Goal: Navigation & Orientation: Find specific page/section

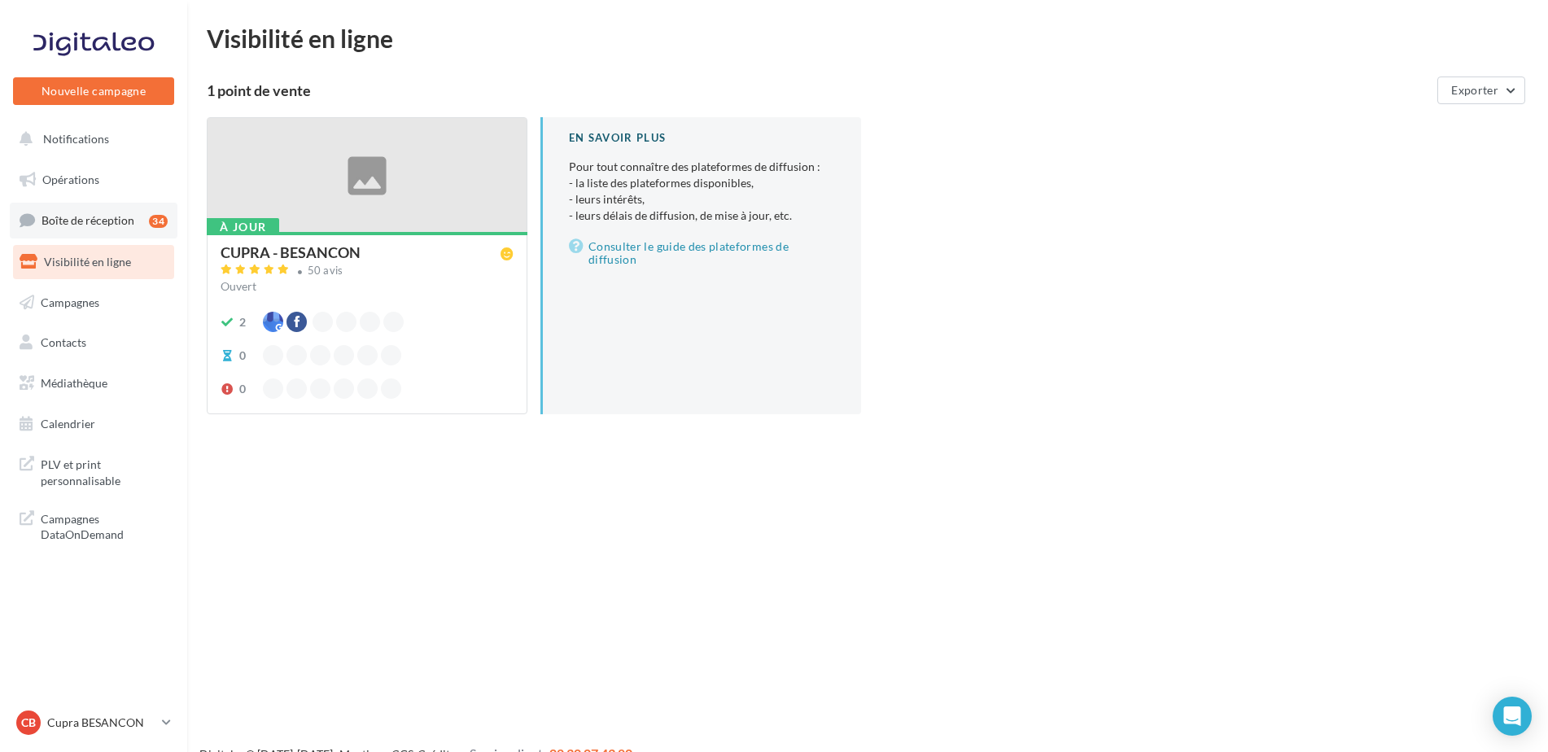
click at [95, 219] on span "Boîte de réception" at bounding box center [88, 220] width 93 height 14
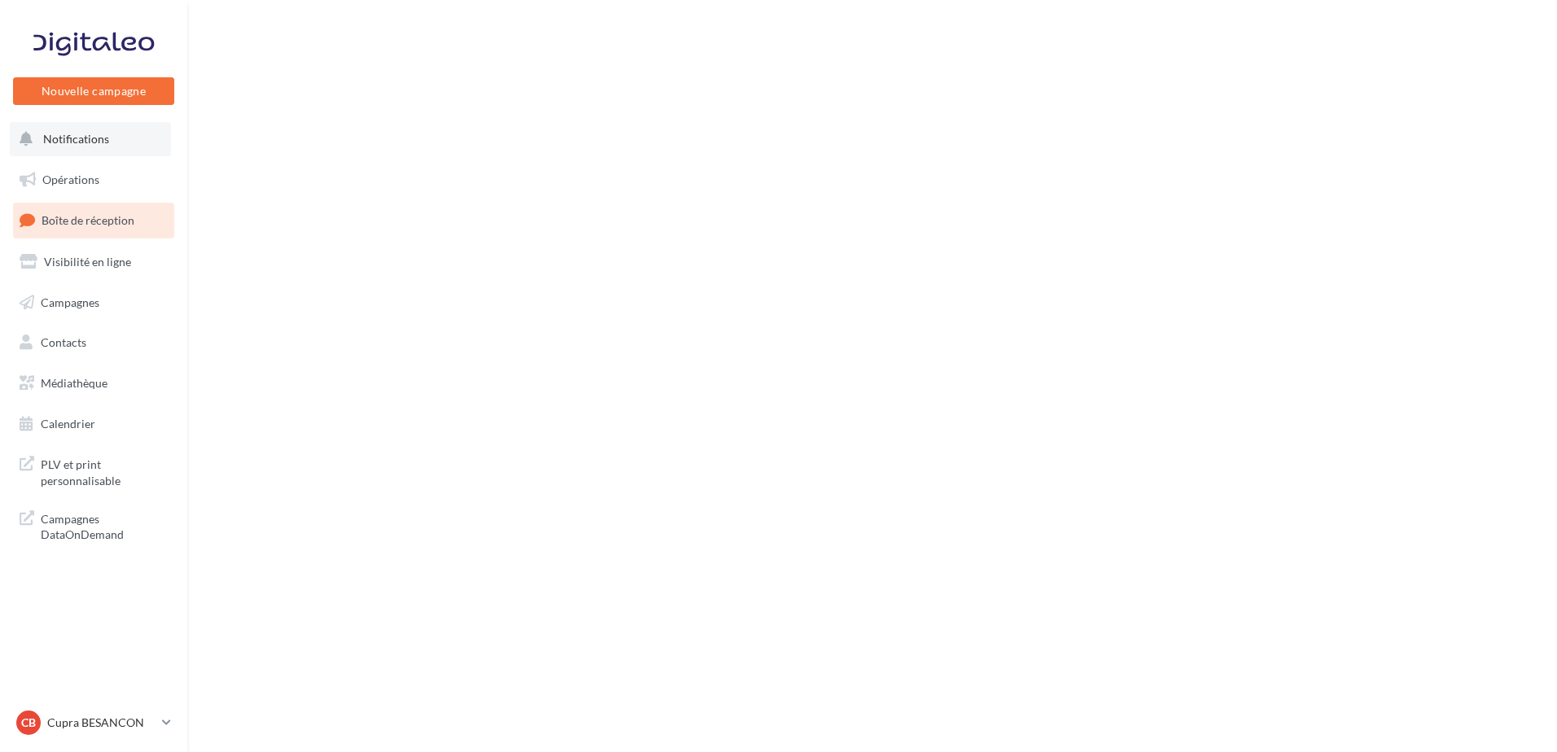
click at [93, 154] on button "Notifications" at bounding box center [90, 139] width 161 height 34
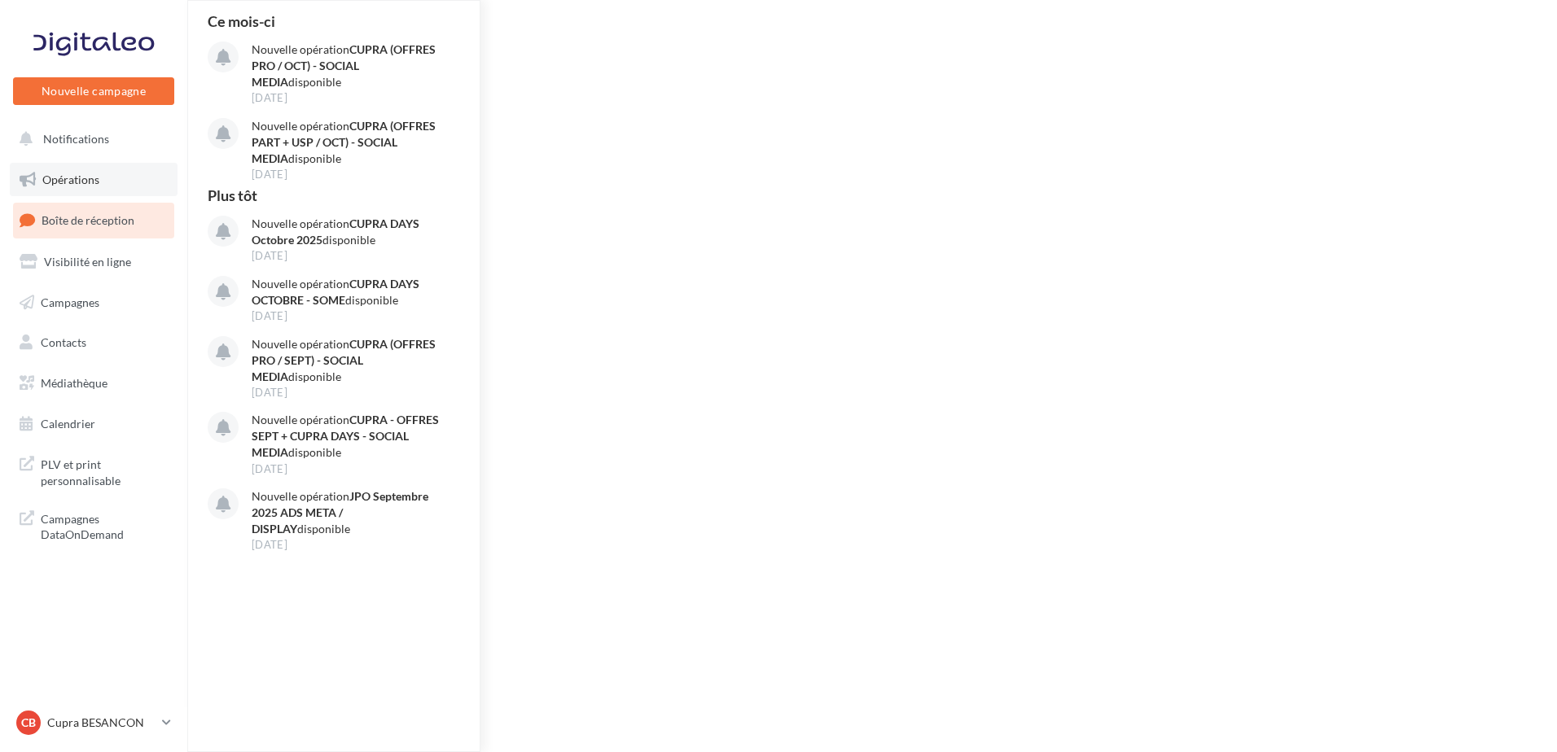
click at [97, 173] on span "Opérations" at bounding box center [70, 180] width 57 height 14
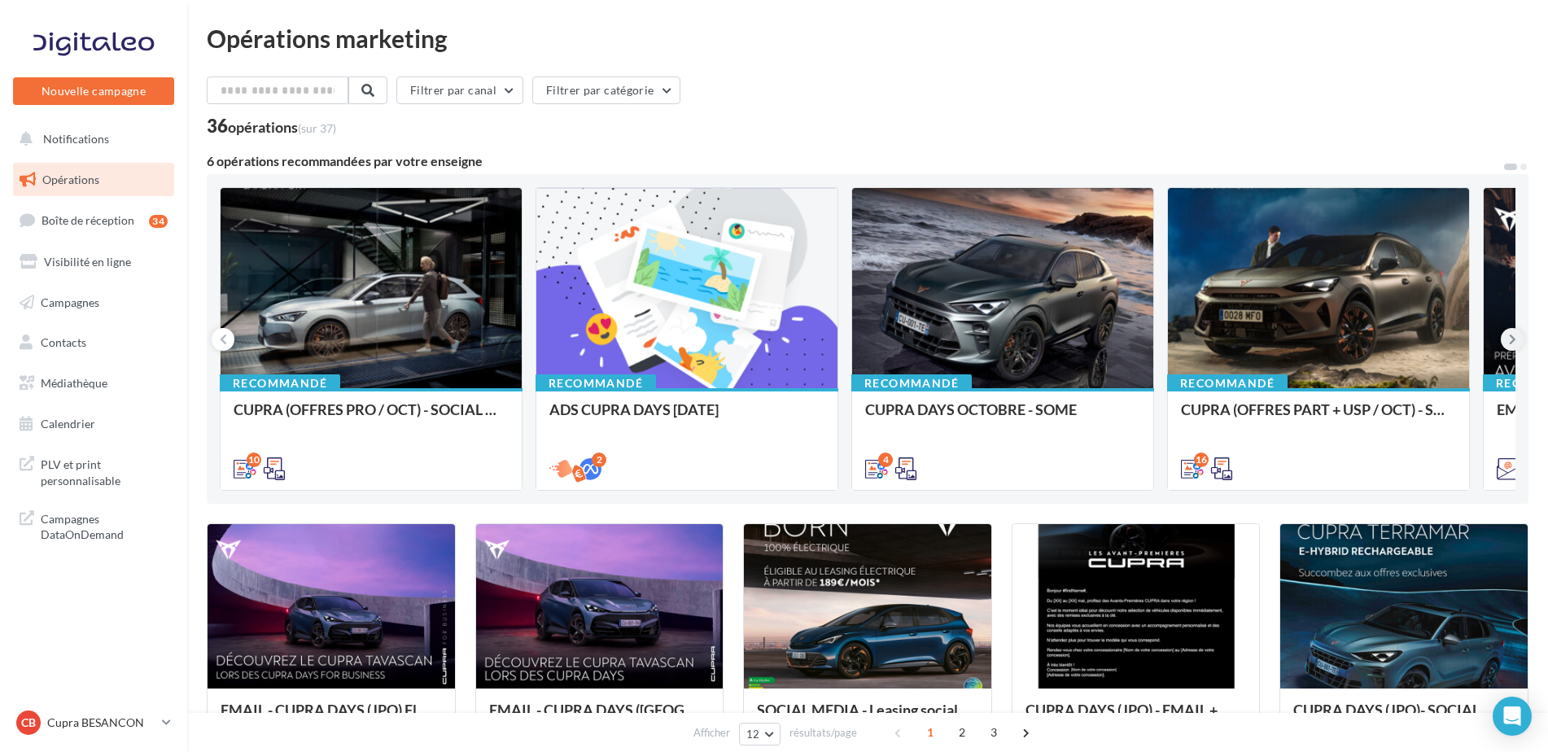
click at [1511, 344] on icon at bounding box center [1512, 339] width 7 height 16
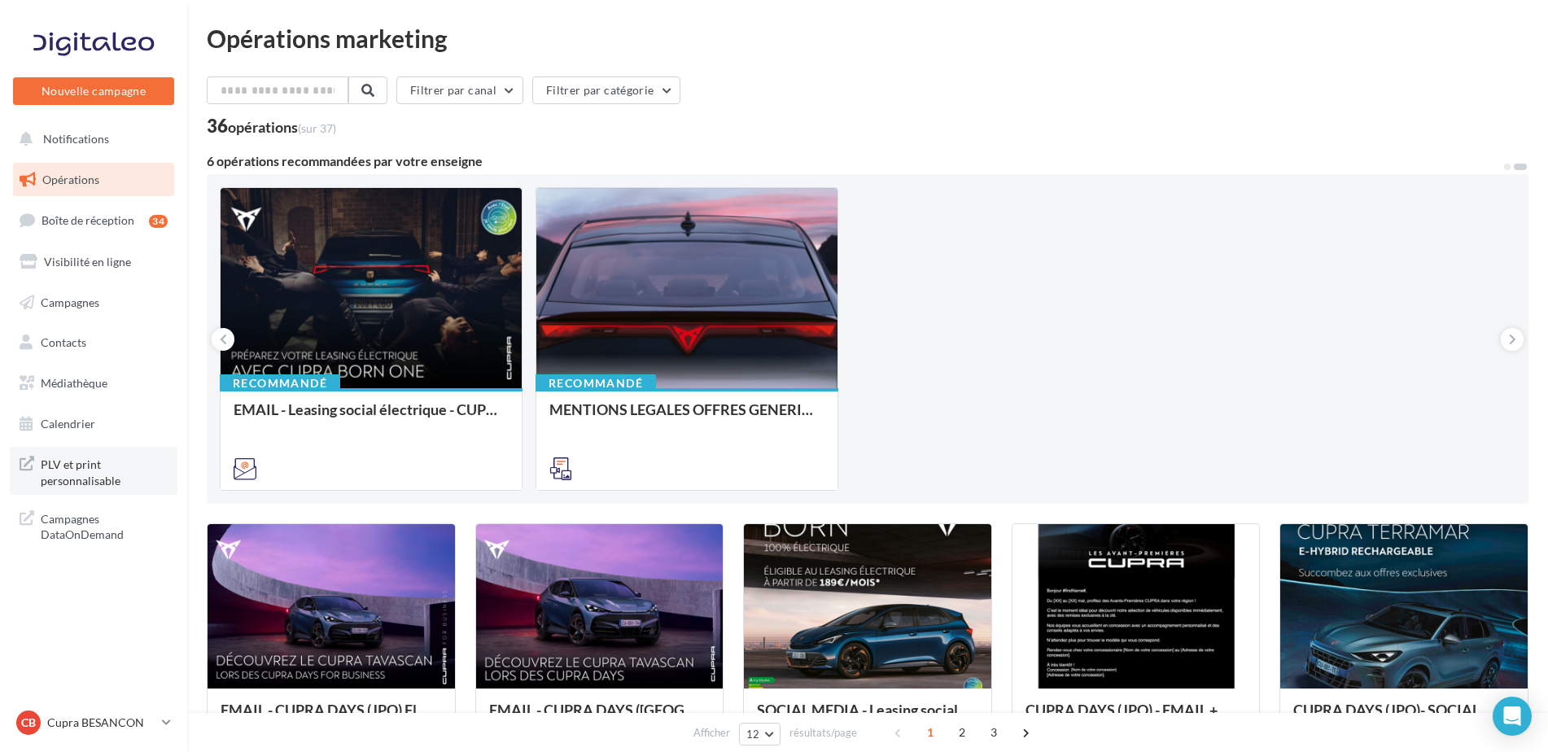
click at [109, 478] on span "PLV et print personnalisable" at bounding box center [104, 470] width 127 height 35
click at [116, 269] on link "Visibilité en ligne" at bounding box center [94, 262] width 168 height 34
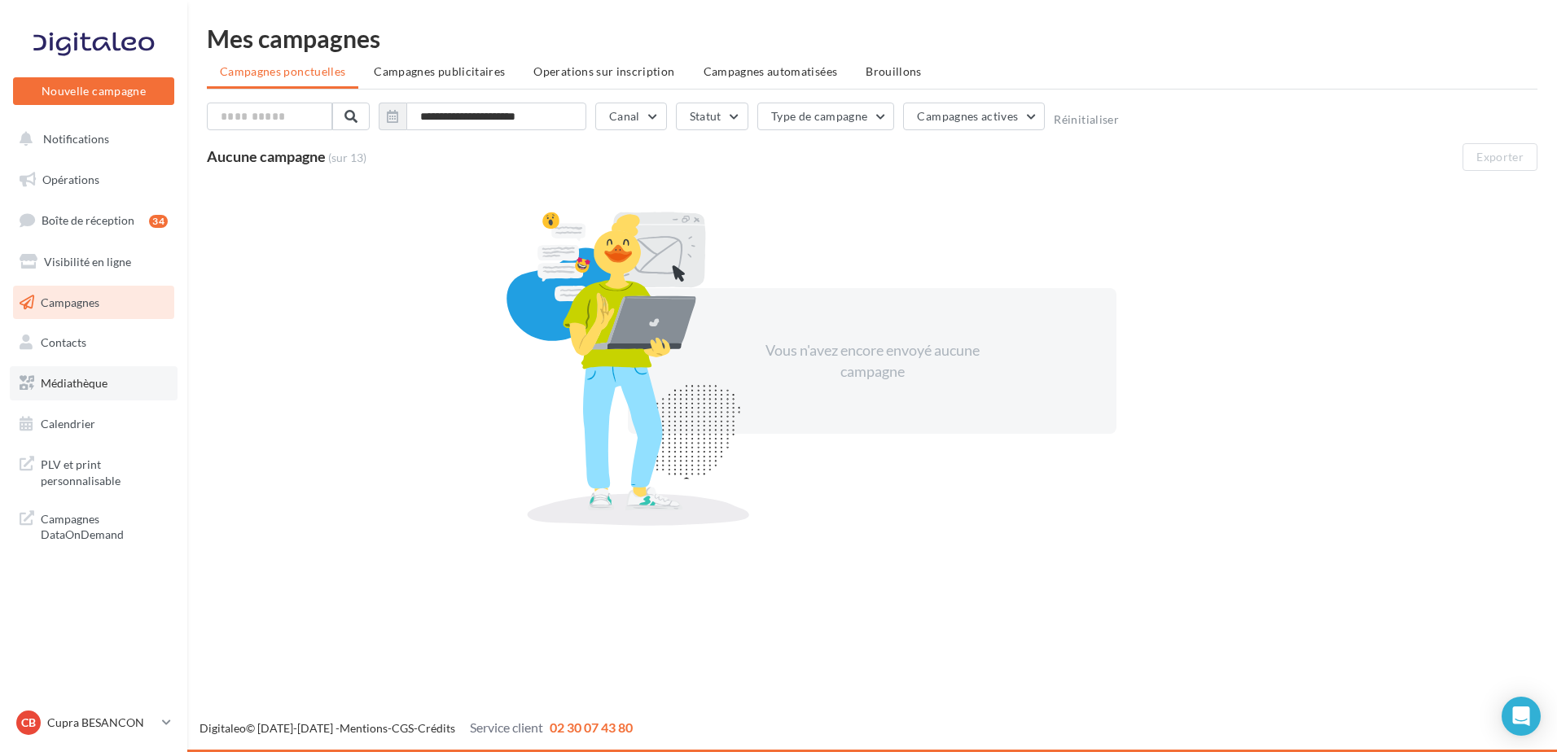
click at [87, 376] on span "Médiathèque" at bounding box center [74, 383] width 67 height 14
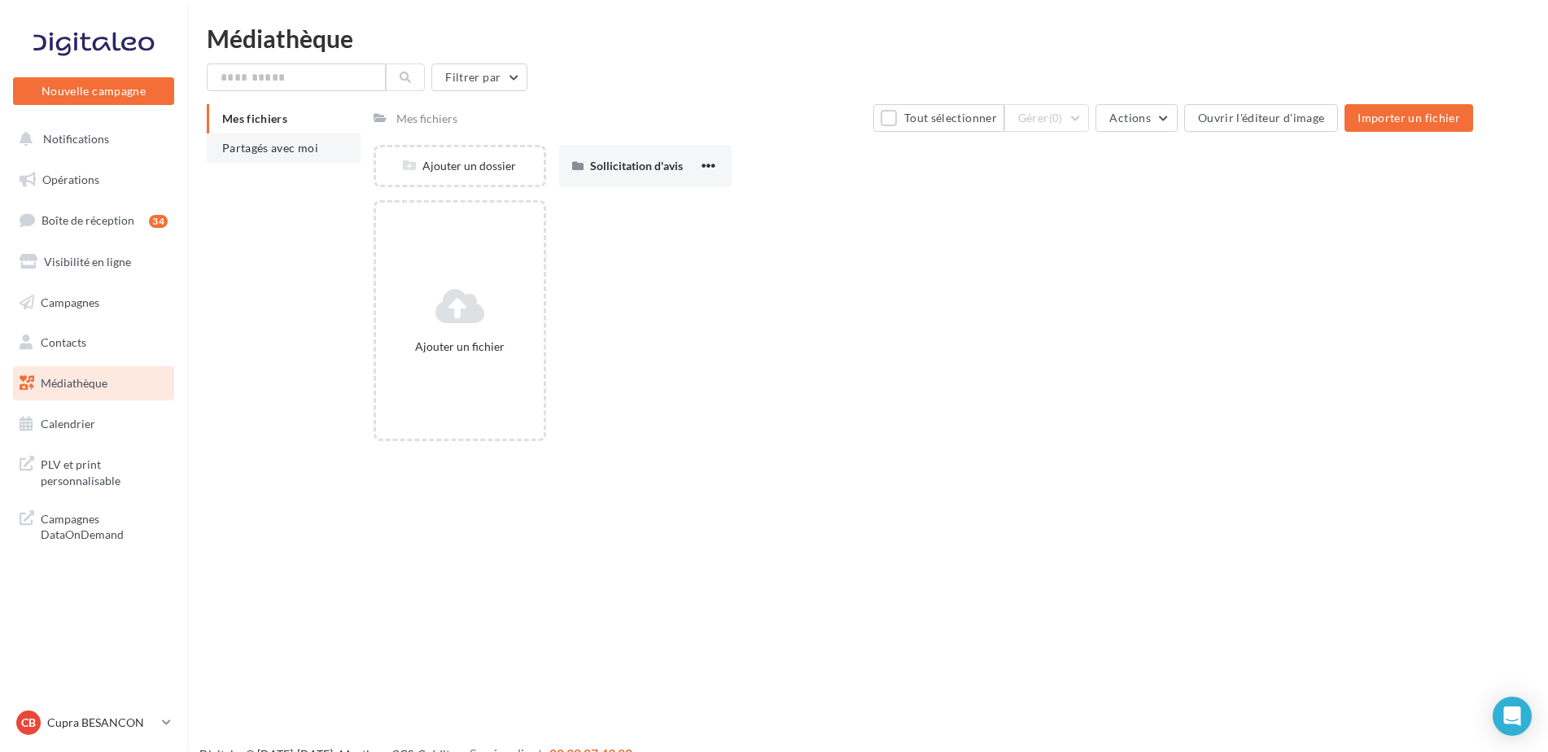
click at [304, 162] on li "Partagés avec moi" at bounding box center [284, 148] width 154 height 29
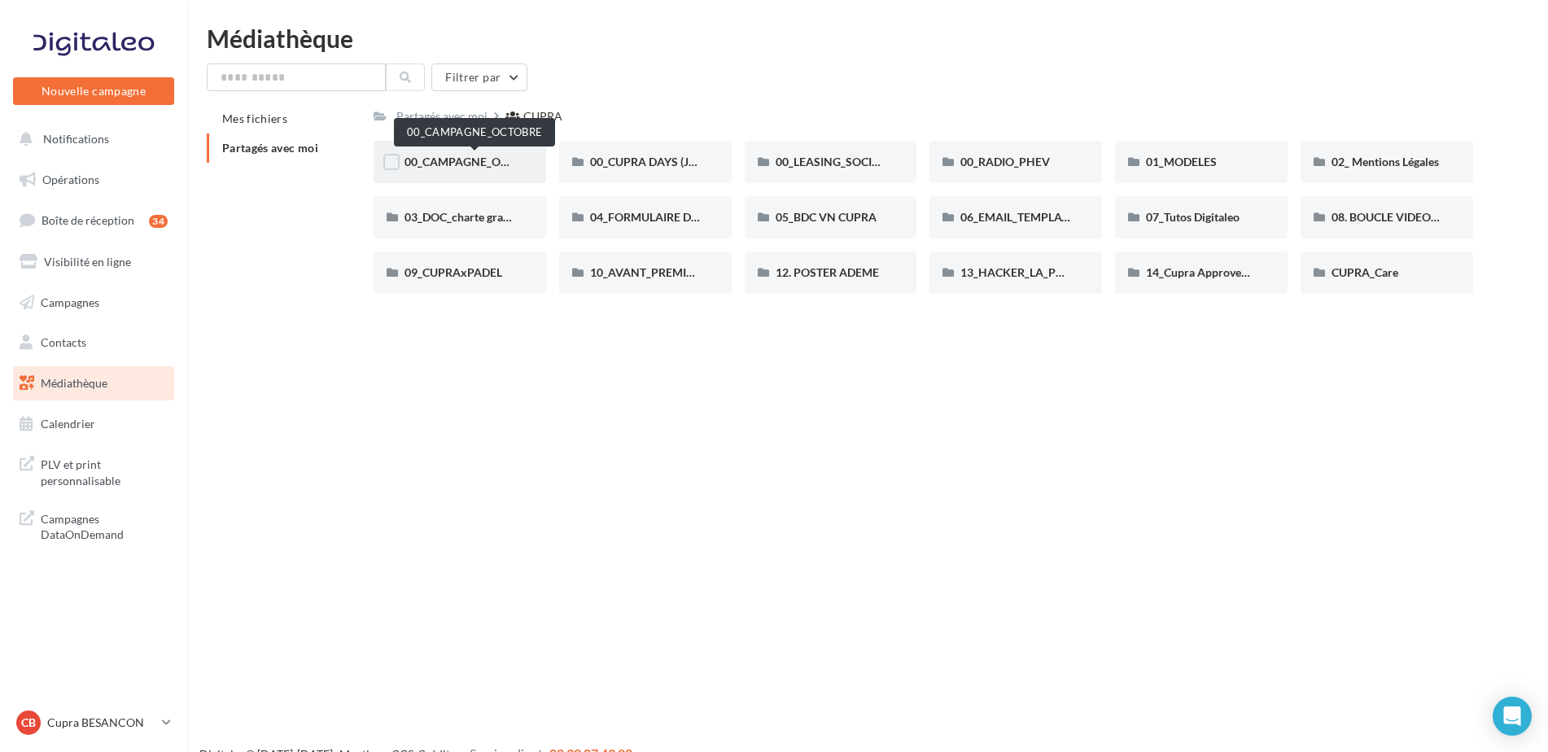
click at [463, 161] on span "00_CAMPAGNE_OCTOBRE" at bounding box center [474, 162] width 139 height 14
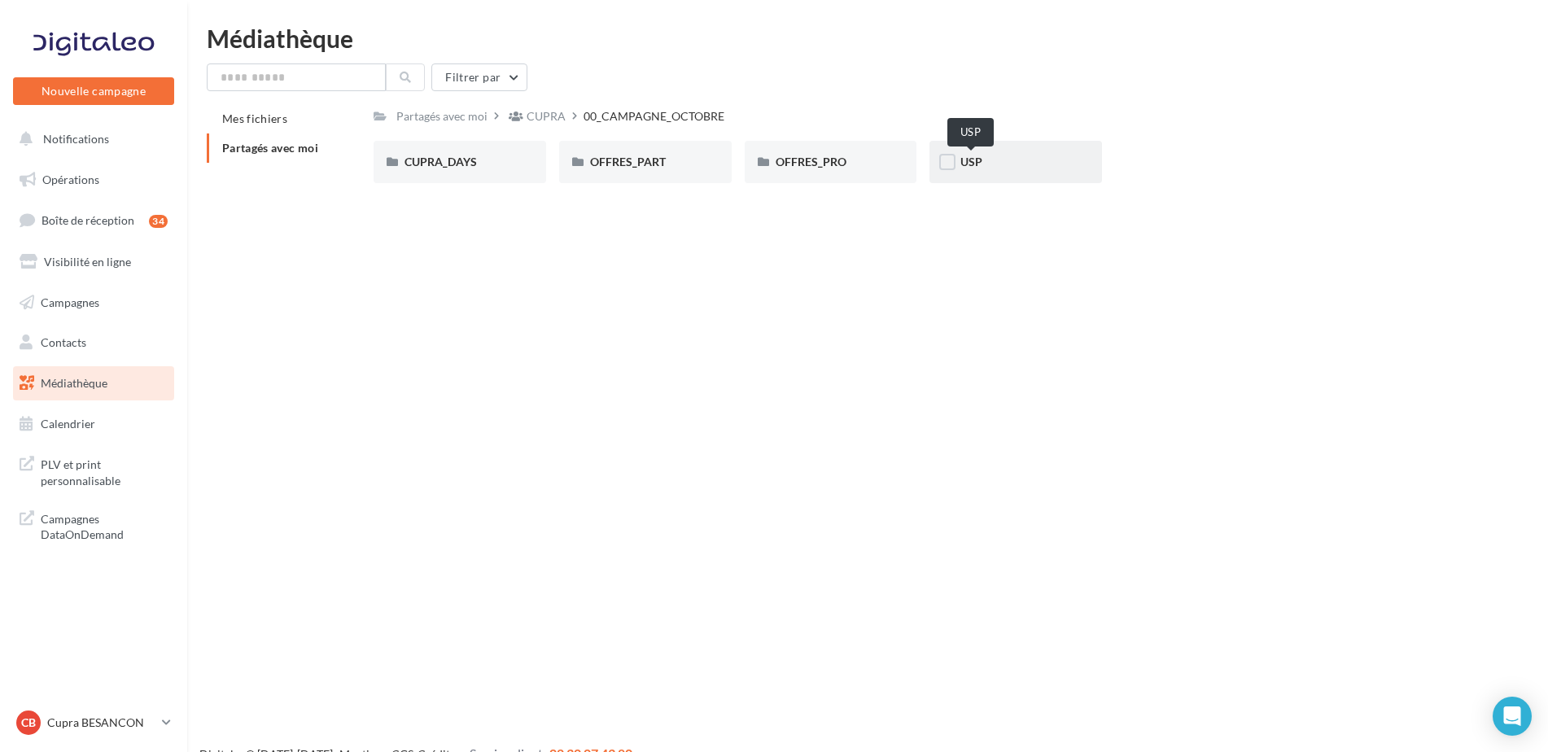
click at [977, 157] on span "USP" at bounding box center [972, 162] width 22 height 14
